Goal: Find specific page/section: Find specific page/section

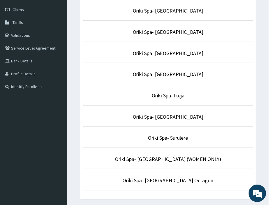
scroll to position [105, 0]
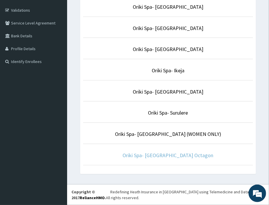
click at [160, 155] on link "Oriki Spa- Bon Hotel Octagon" at bounding box center [168, 155] width 91 height 7
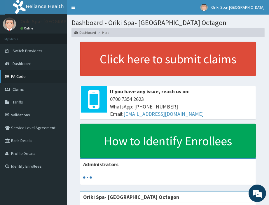
click at [28, 75] on link "PA Code" at bounding box center [33, 76] width 67 height 13
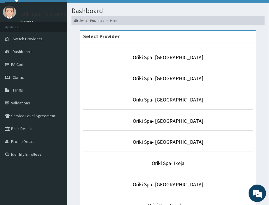
scroll to position [18, 0]
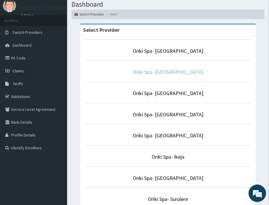
click at [169, 71] on link "Oriki Spa- Yacht Hotel" at bounding box center [168, 71] width 70 height 7
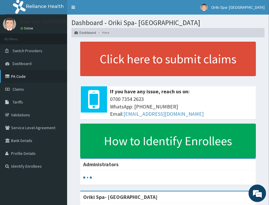
click at [11, 76] on link "PA Code" at bounding box center [33, 76] width 67 height 13
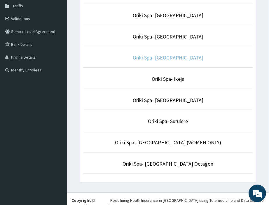
scroll to position [105, 0]
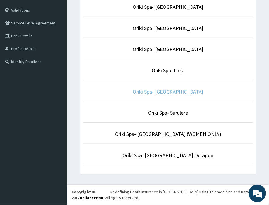
click at [170, 90] on link "Oriki Spa- [GEOGRAPHIC_DATA]" at bounding box center [168, 91] width 70 height 7
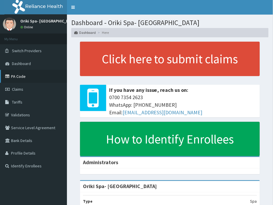
click at [15, 73] on link "PA Code" at bounding box center [33, 76] width 67 height 13
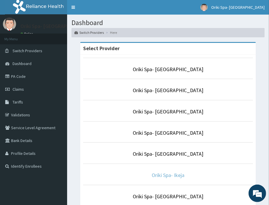
click at [158, 177] on link "Oriki Spa- Ikeja" at bounding box center [167, 175] width 33 height 7
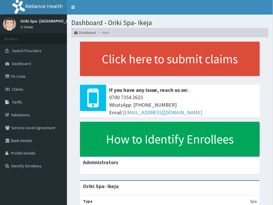
click at [20, 76] on link "PA Code" at bounding box center [33, 76] width 67 height 13
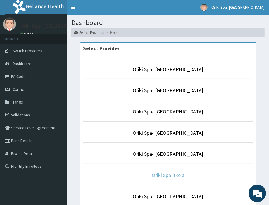
click at [156, 175] on link "Oriki Spa- Ikeja" at bounding box center [167, 175] width 33 height 7
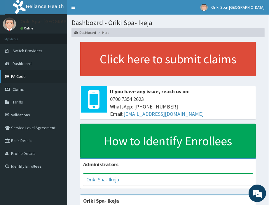
click at [27, 74] on link "PA Code" at bounding box center [33, 76] width 67 height 13
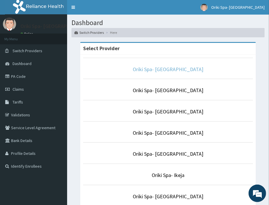
click at [173, 68] on link "Oriki Spa- [GEOGRAPHIC_DATA]" at bounding box center [168, 69] width 70 height 7
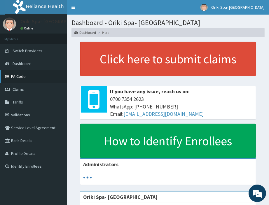
click at [17, 74] on link "PA Code" at bounding box center [33, 76] width 67 height 13
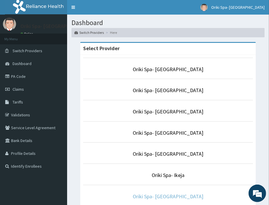
click at [154, 196] on link "Oriki Spa- [GEOGRAPHIC_DATA]" at bounding box center [168, 196] width 70 height 7
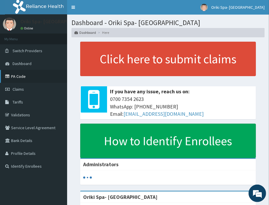
click at [21, 79] on link "PA Code" at bounding box center [33, 76] width 67 height 13
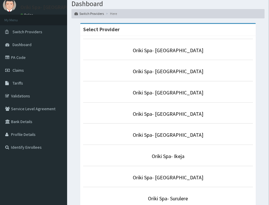
scroll to position [82, 0]
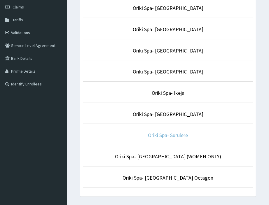
click at [165, 136] on link "Oriki Spa- Surulere" at bounding box center [168, 135] width 40 height 7
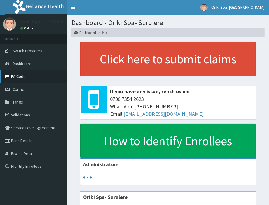
click at [17, 76] on link "PA Code" at bounding box center [33, 76] width 67 height 13
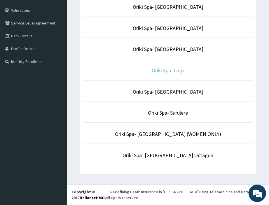
scroll to position [105, 0]
click at [158, 154] on link "Oriki Spa- [GEOGRAPHIC_DATA] Octagon" at bounding box center [168, 155] width 91 height 7
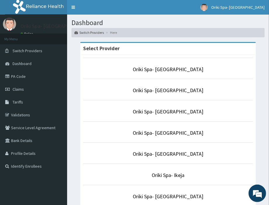
scroll to position [105, 0]
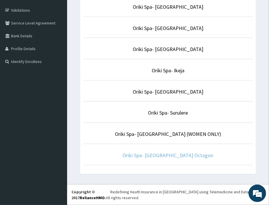
click at [159, 156] on link "Oriki Spa- [GEOGRAPHIC_DATA] Octagon" at bounding box center [168, 155] width 91 height 7
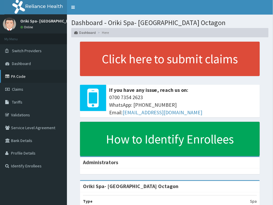
click at [17, 71] on link "PA Code" at bounding box center [33, 76] width 67 height 13
